Goal: Task Accomplishment & Management: Complete application form

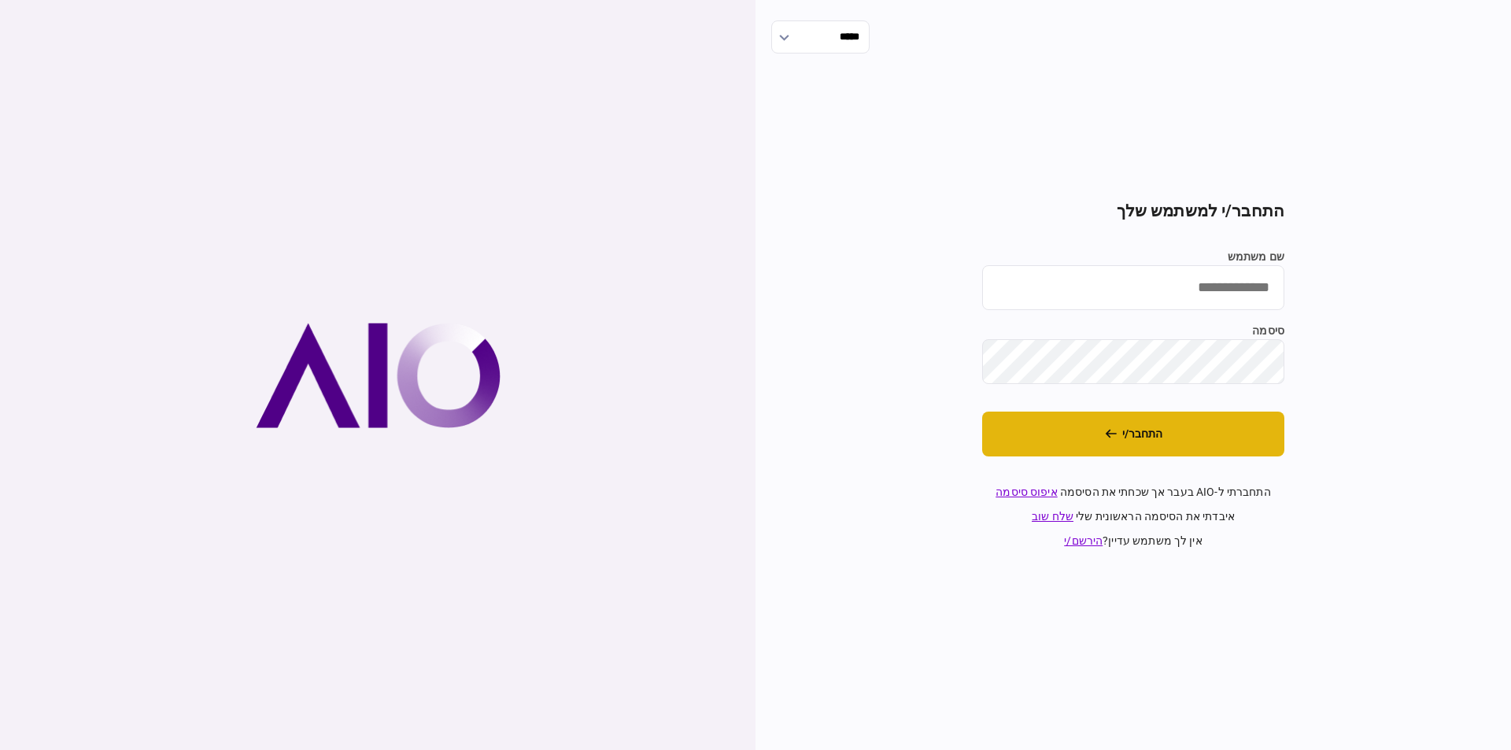
type input "**********"
click at [1121, 425] on button "התחבר/י" at bounding box center [1133, 434] width 302 height 45
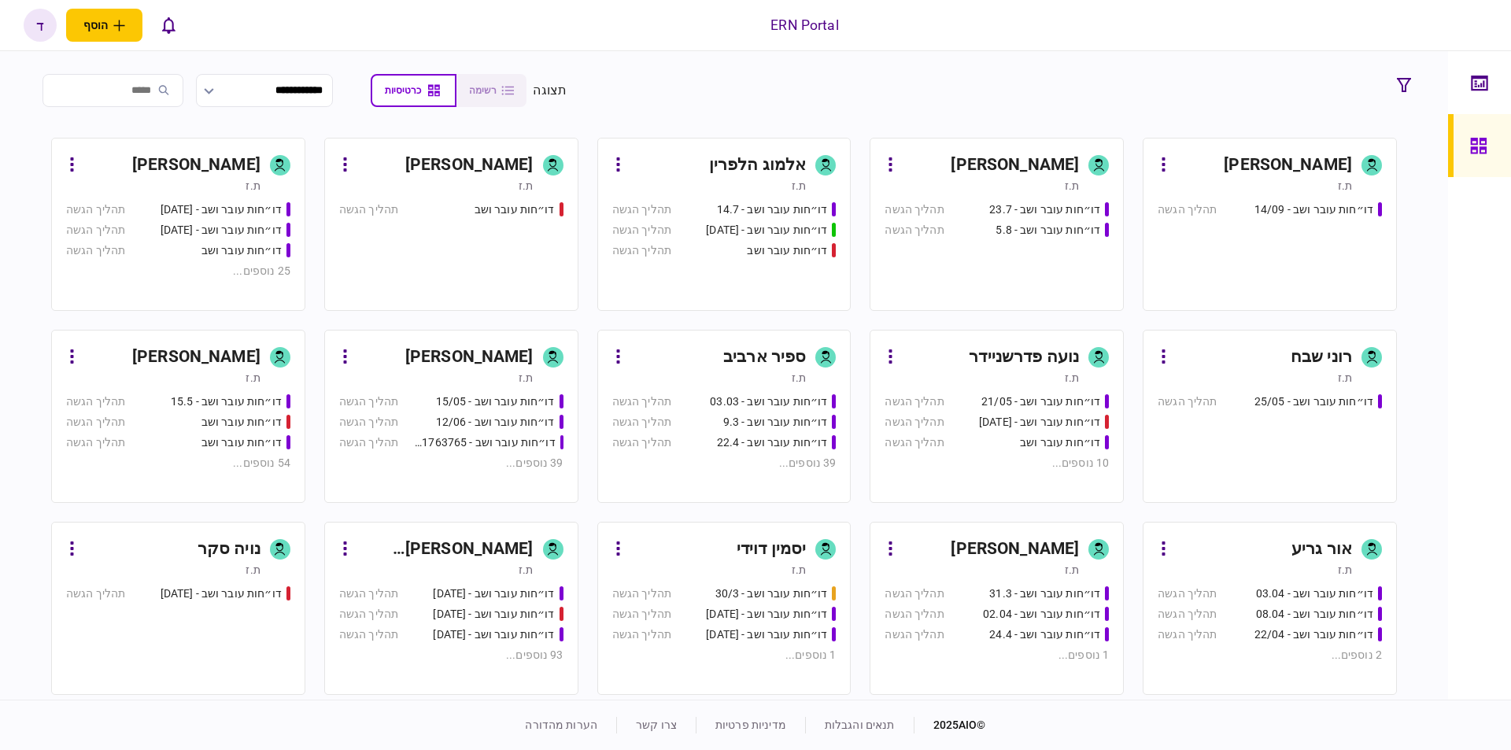
click at [211, 170] on div "[PERSON_NAME]" at bounding box center [196, 165] width 128 height 25
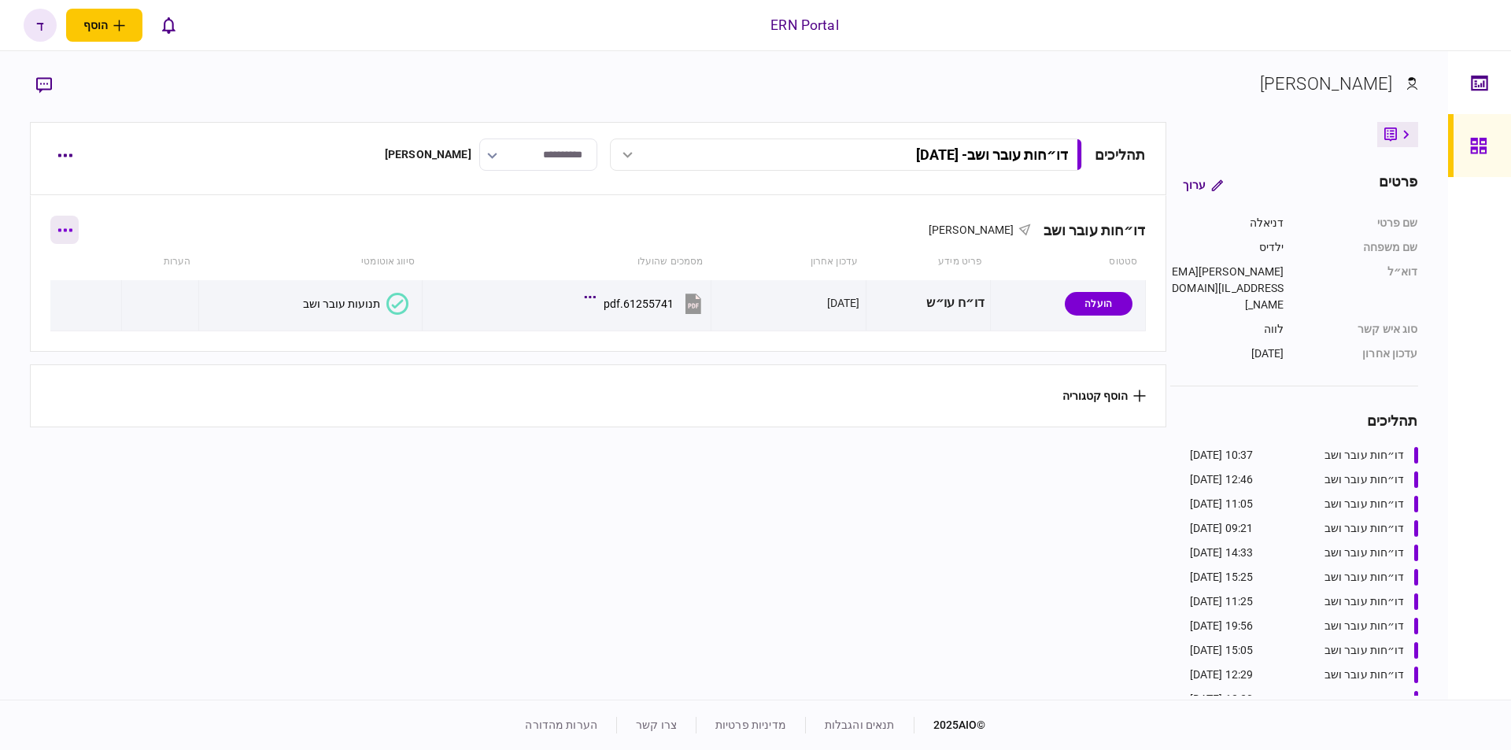
click at [75, 224] on button "button" at bounding box center [64, 230] width 28 height 28
click at [54, 161] on div at bounding box center [755, 375] width 1511 height 750
click at [61, 155] on div "תכולת רשימה הוסף מסמך שלח בקשה מחדש הורד מסמכים שלח הודעה הסר" at bounding box center [755, 375] width 1511 height 750
click at [61, 155] on icon "button" at bounding box center [65, 155] width 14 height 3
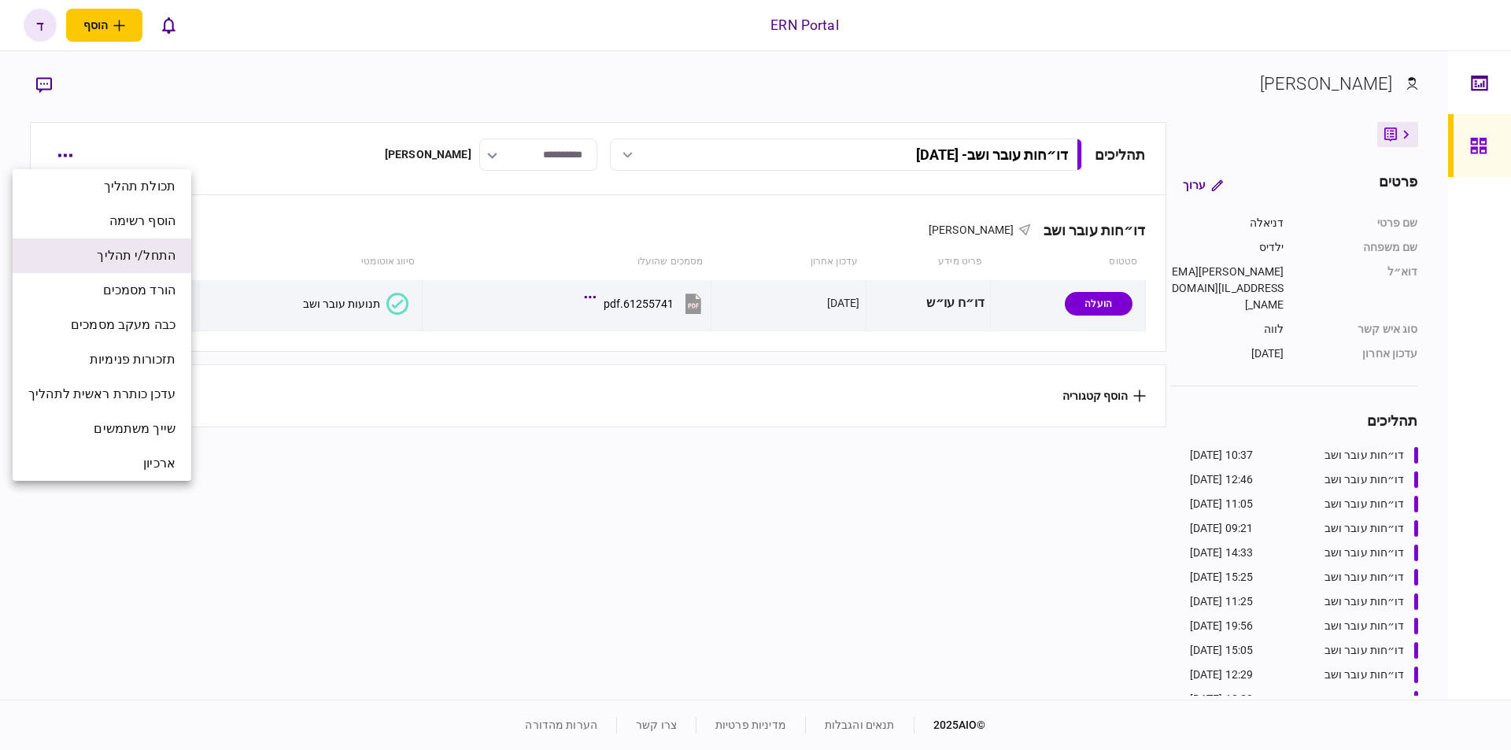
click at [161, 266] on li "התחל/י תהליך" at bounding box center [102, 255] width 179 height 35
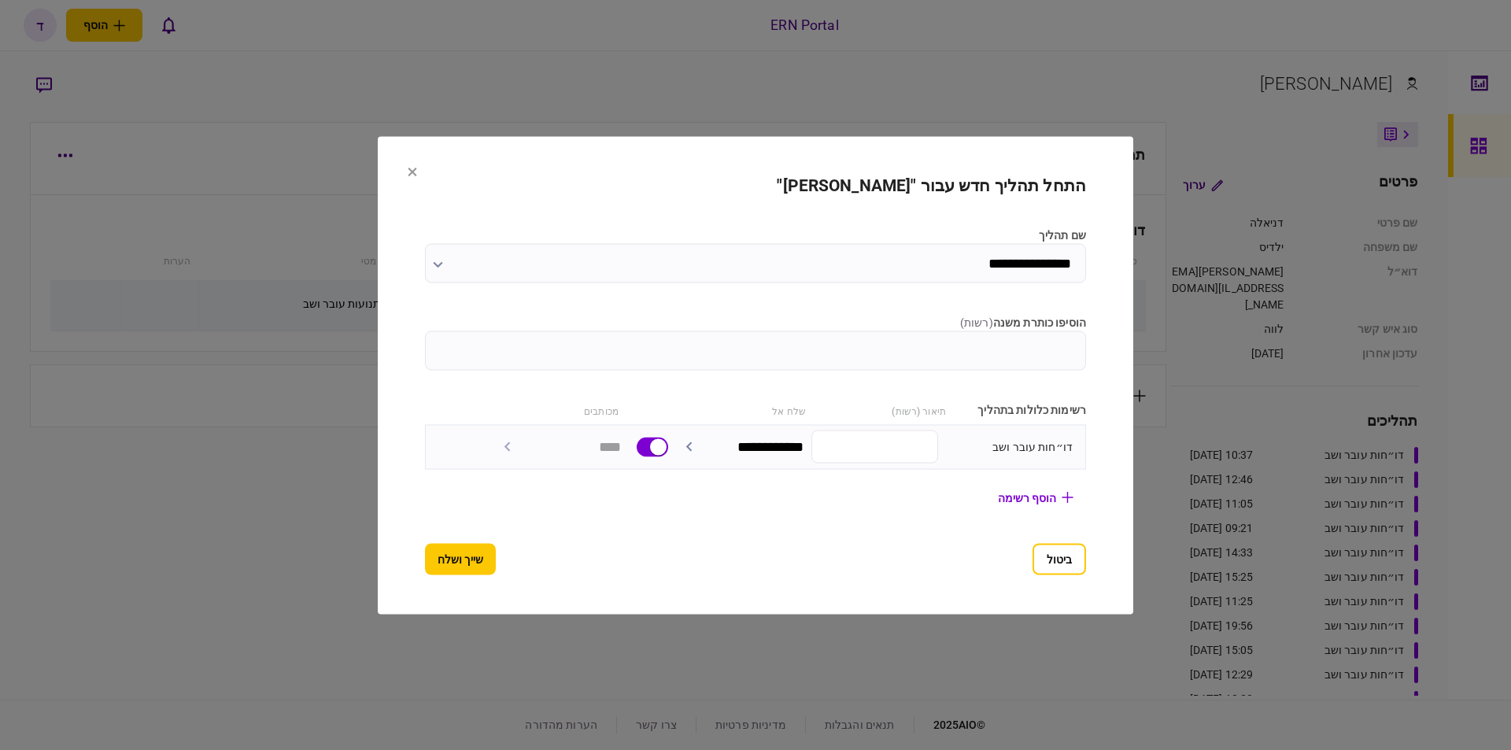
click at [1086, 331] on input "הוסיפו כותרת משנה ( רשות )" at bounding box center [755, 350] width 661 height 39
type input "********"
click at [446, 552] on button "שייך ושלח" at bounding box center [460, 558] width 71 height 31
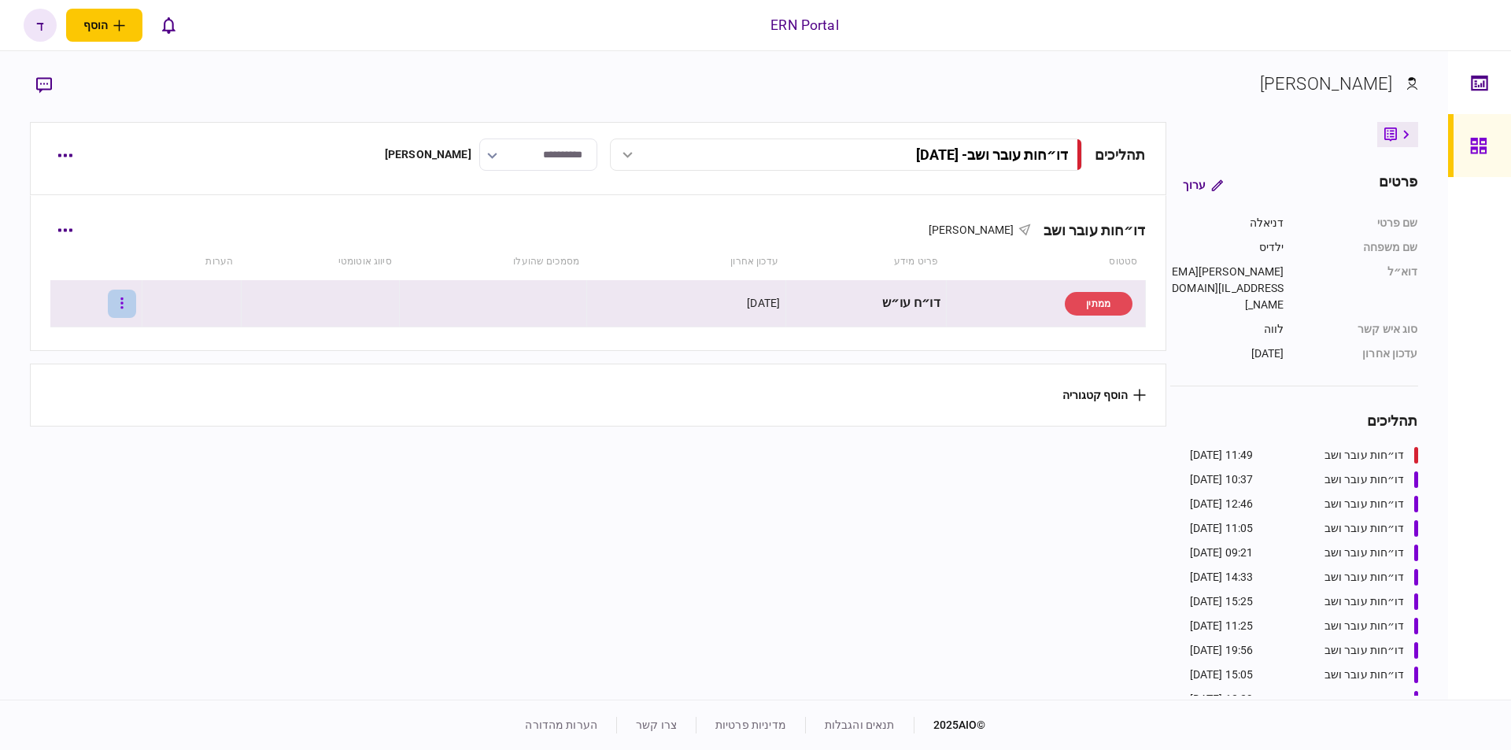
click at [136, 303] on button "button" at bounding box center [122, 304] width 28 height 28
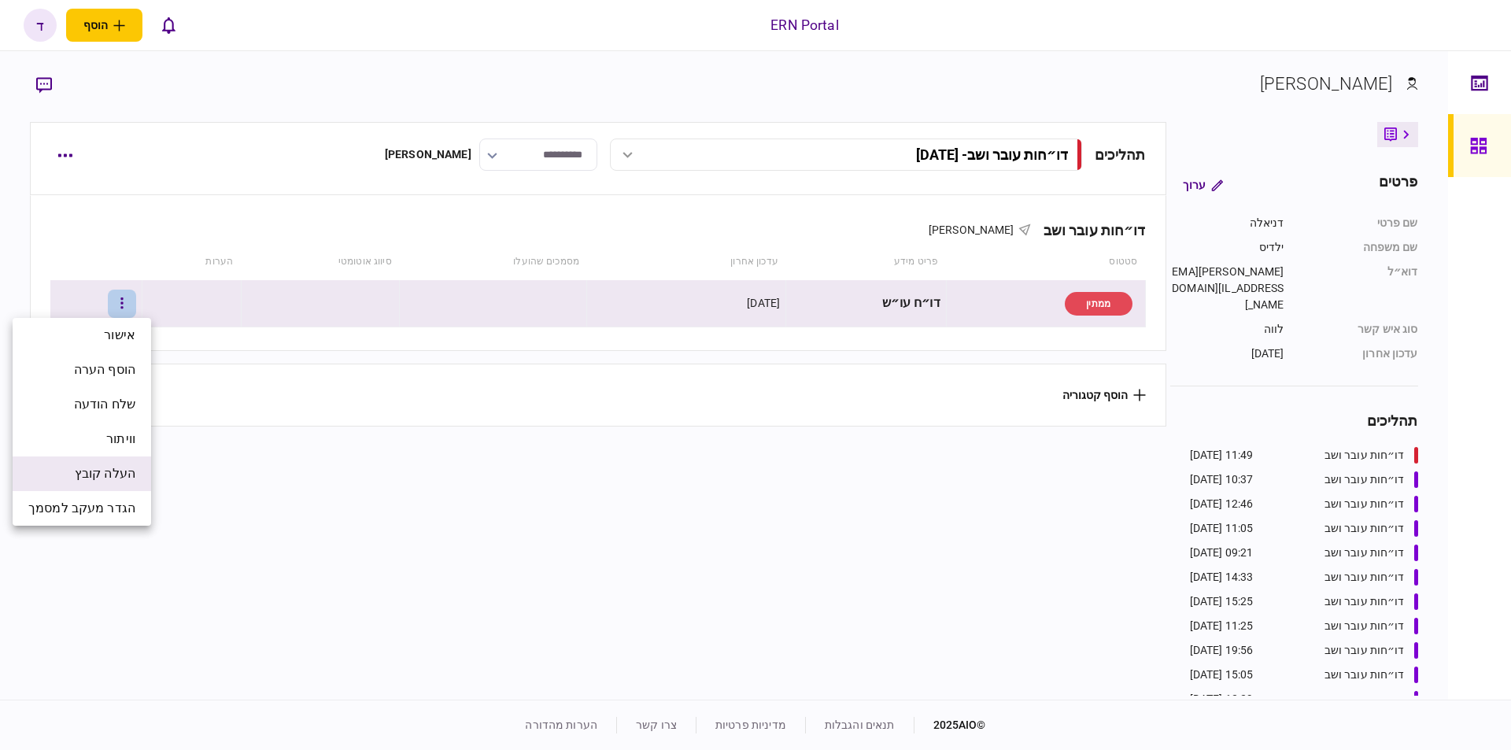
click at [119, 486] on li "העלה קובץ" at bounding box center [82, 473] width 139 height 35
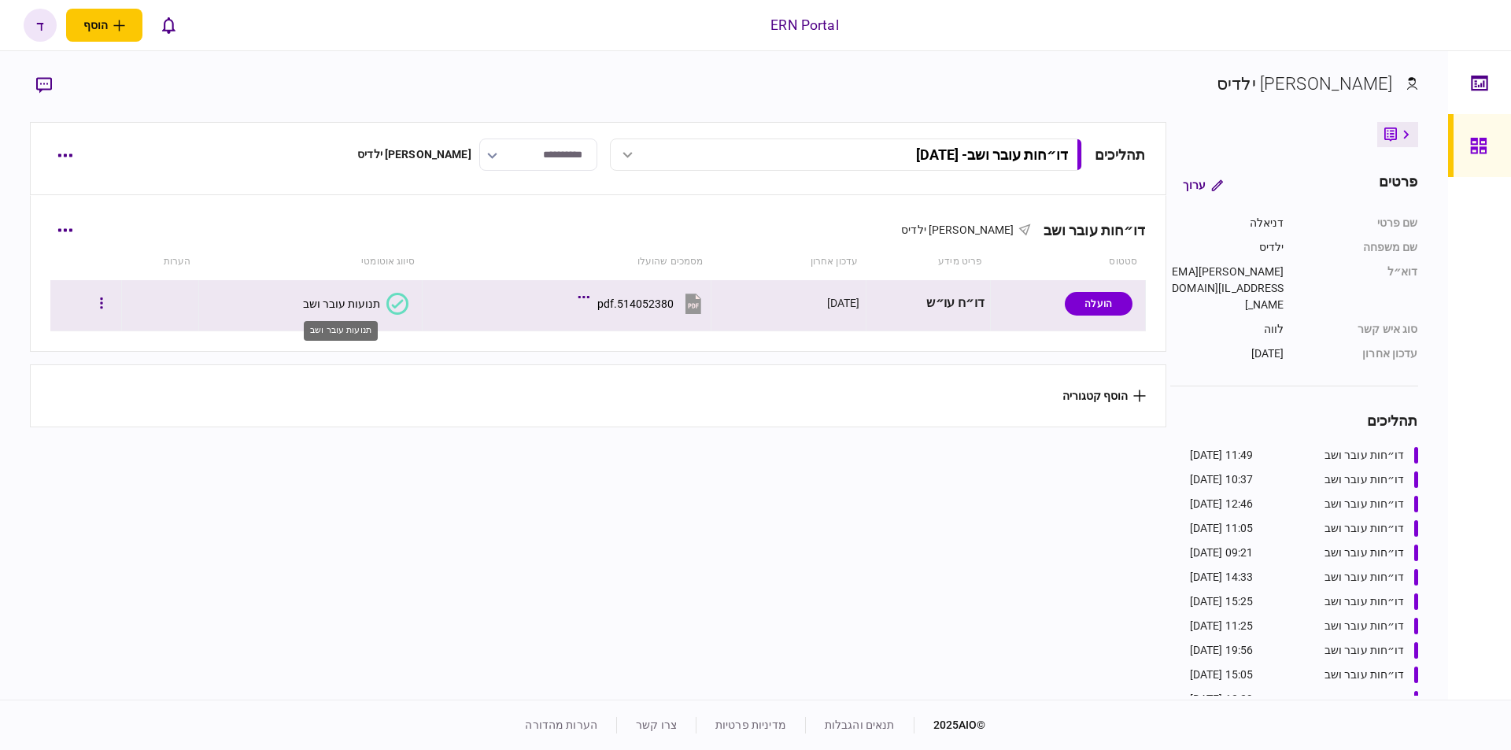
click at [323, 301] on div "תנועות עובר ושב" at bounding box center [341, 303] width 77 height 13
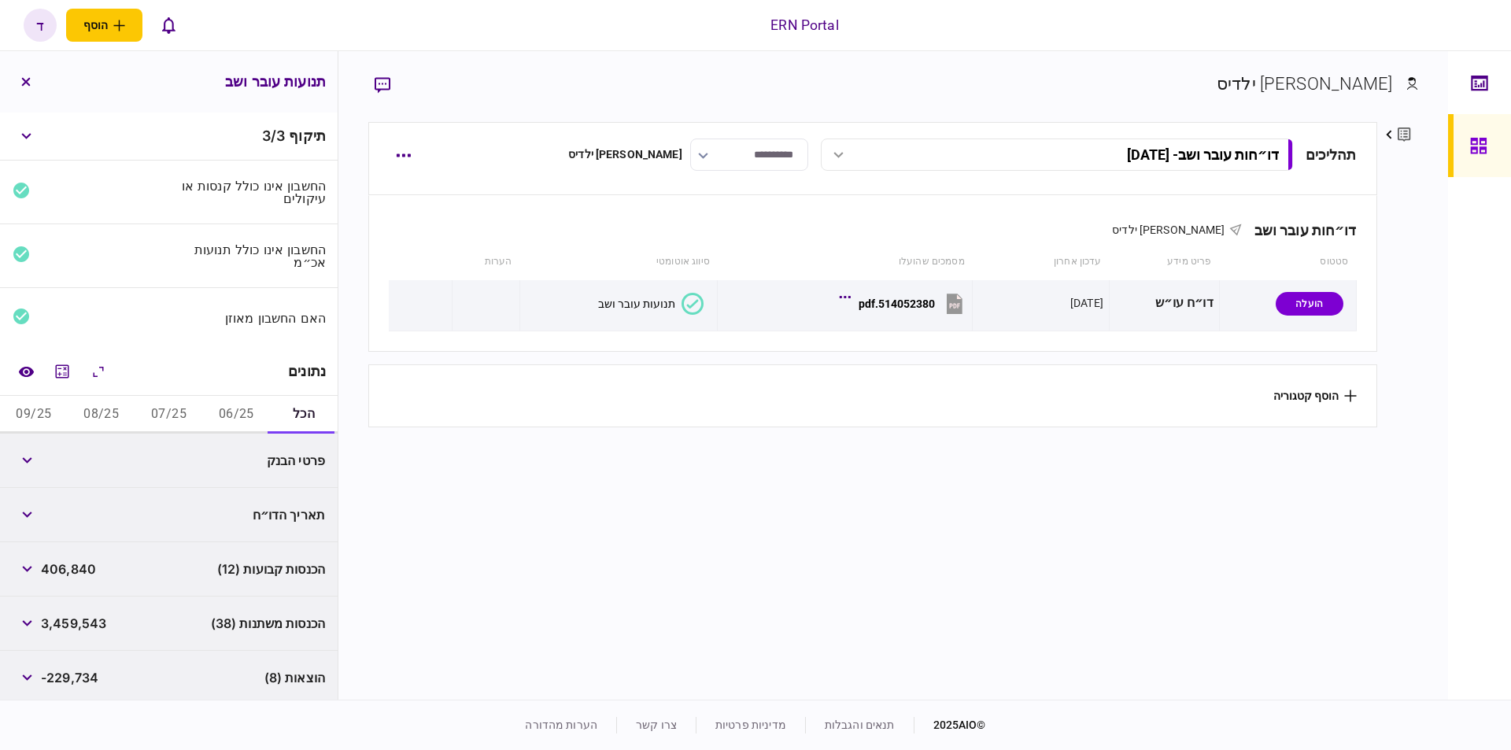
click at [182, 416] on button "07/25" at bounding box center [169, 415] width 68 height 38
